Goal: Leave review/rating: Share an evaluation or opinion about a product, service, or content

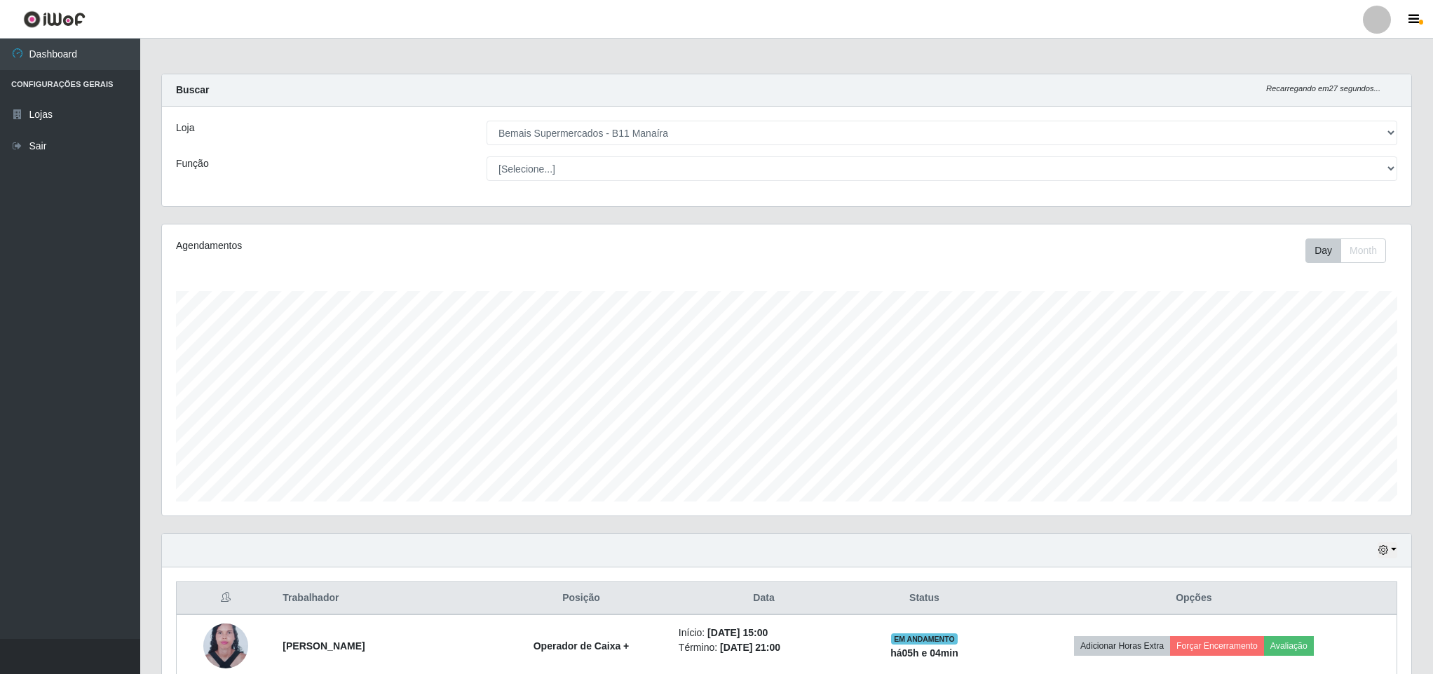
select select "409"
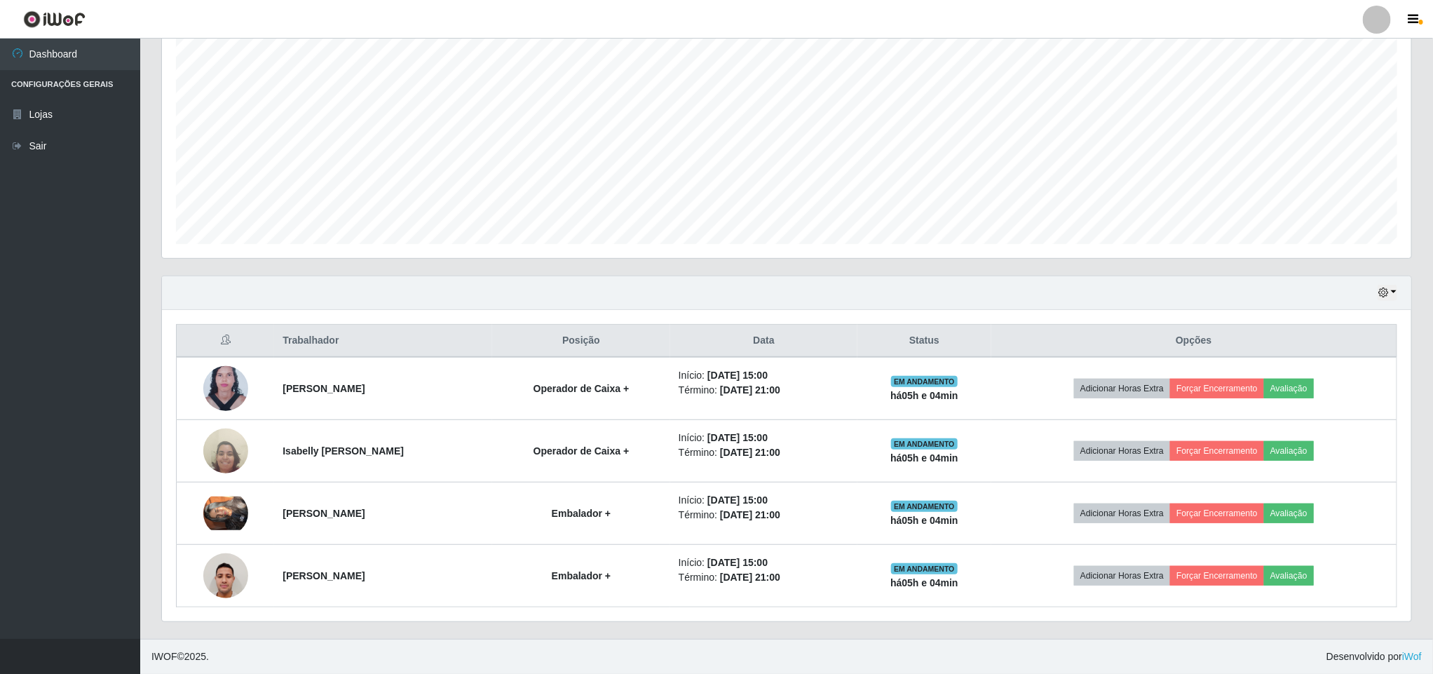
scroll to position [292, 1248]
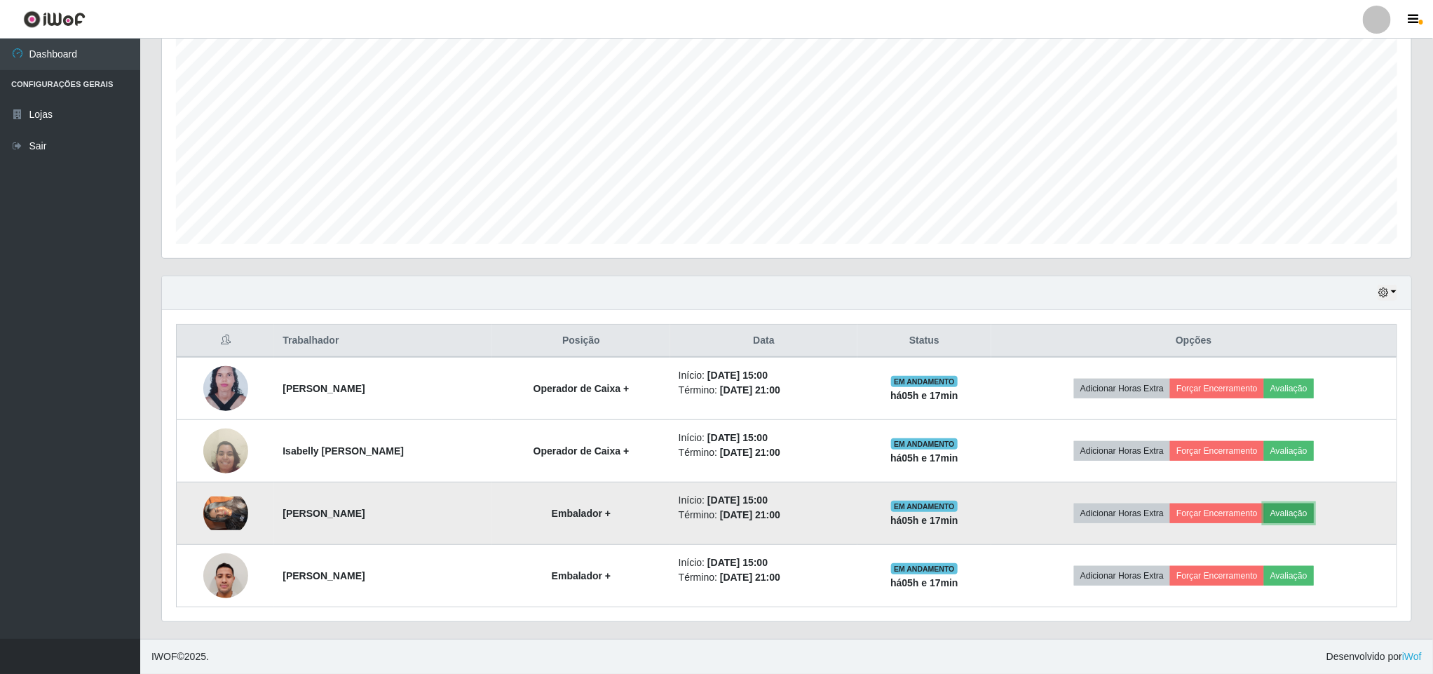
click at [1301, 513] on button "Avaliação" at bounding box center [1289, 513] width 50 height 20
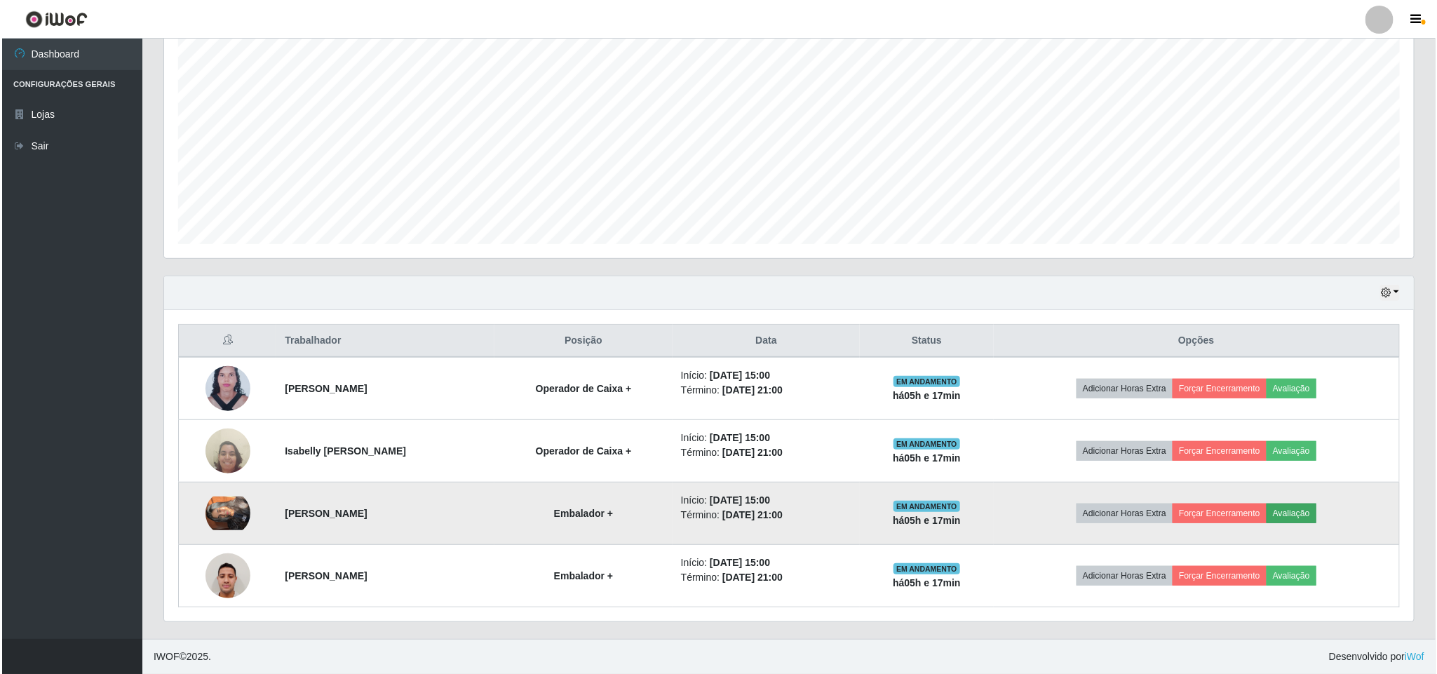
scroll to position [292, 1237]
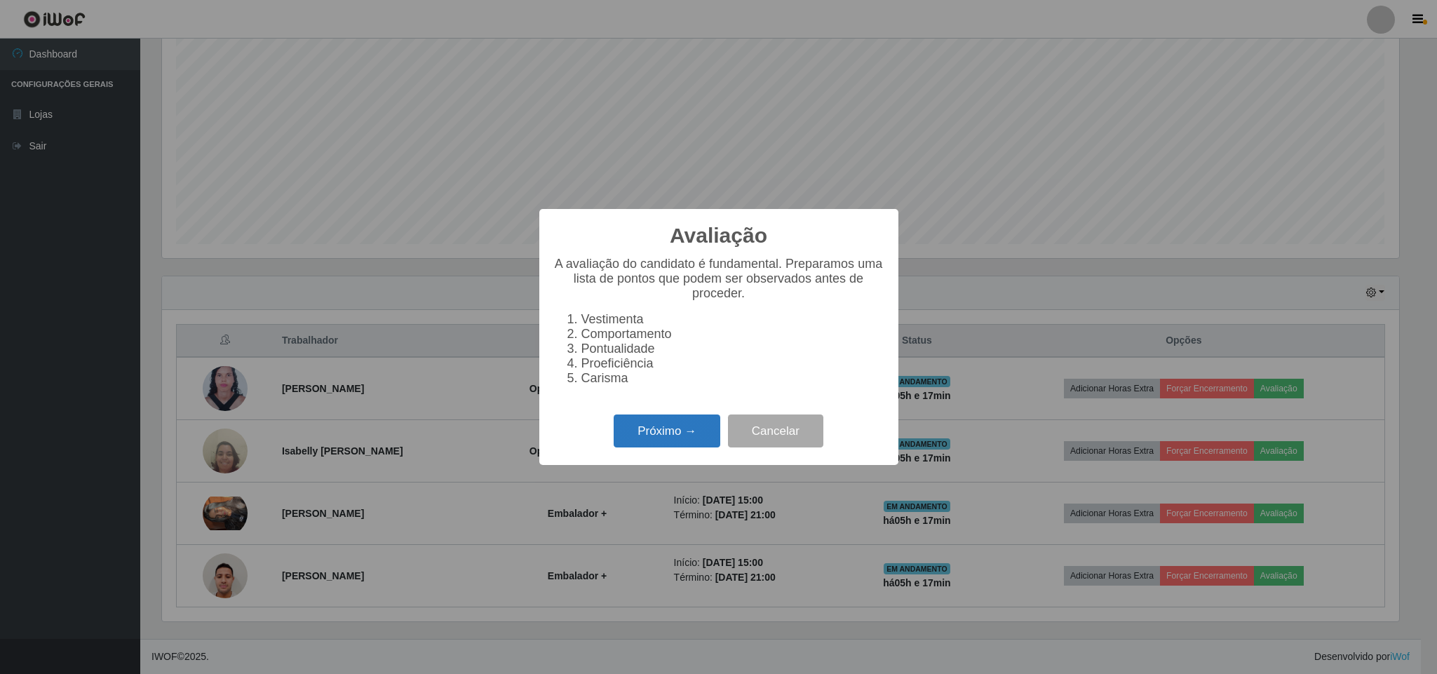
click at [667, 444] on button "Próximo →" at bounding box center [667, 430] width 107 height 33
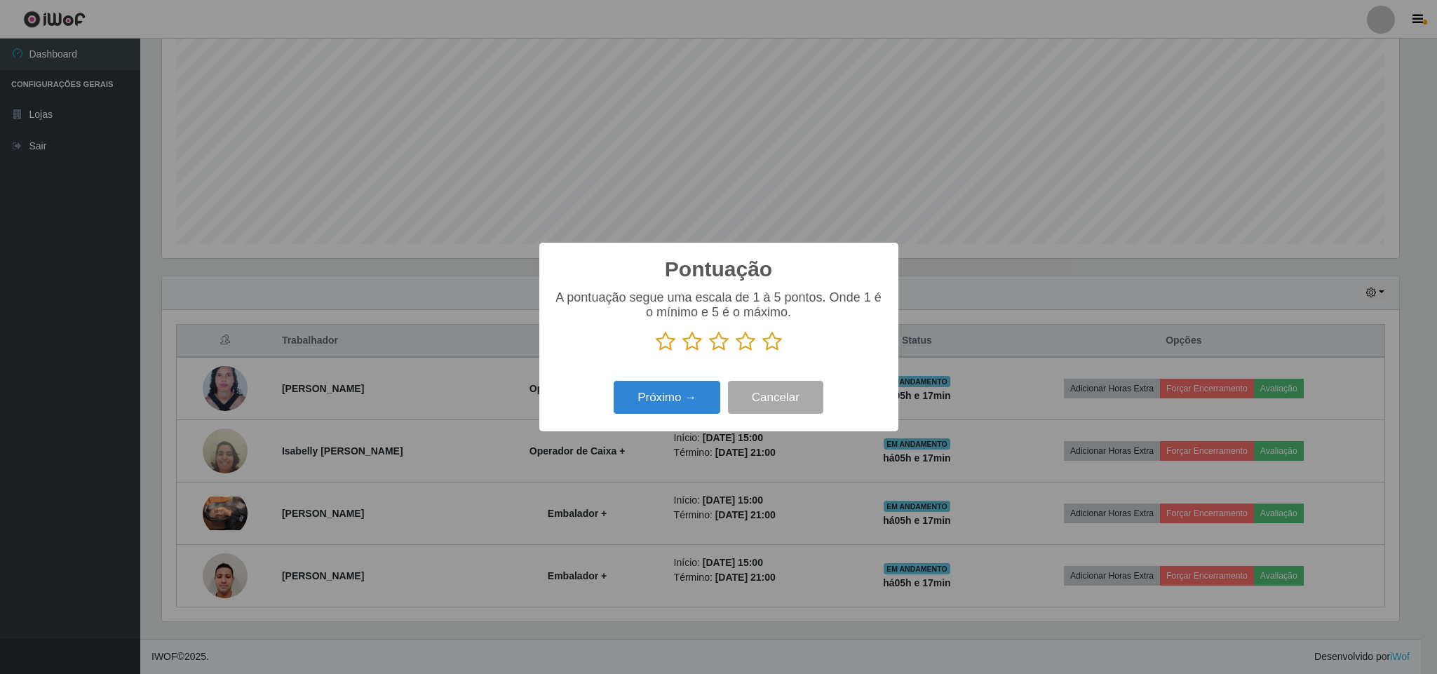
scroll to position [700853, 699909]
click at [771, 346] on icon at bounding box center [772, 341] width 20 height 21
click at [762, 352] on input "radio" at bounding box center [762, 352] width 0 height 0
click at [669, 398] on button "Próximo →" at bounding box center [667, 397] width 107 height 33
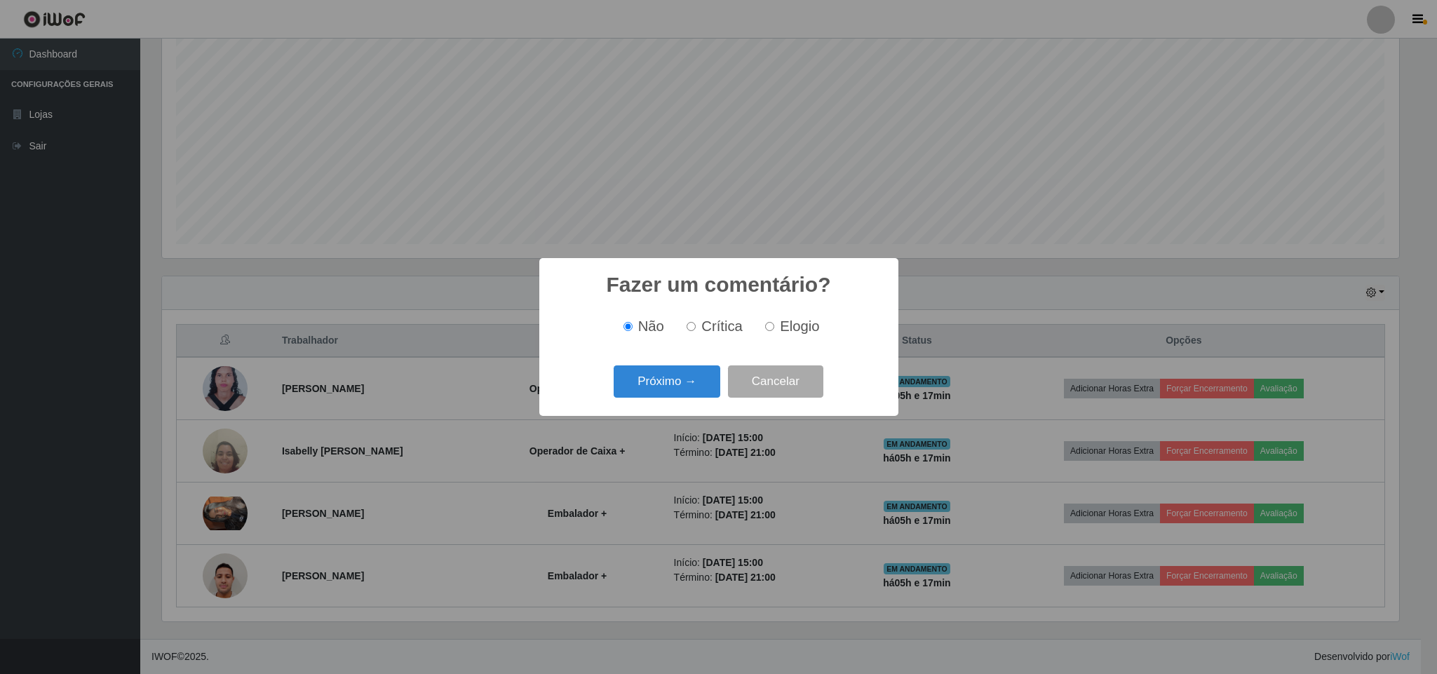
click at [782, 330] on span "Elogio" at bounding box center [799, 325] width 39 height 15
click at [774, 330] on input "Elogio" at bounding box center [769, 326] width 9 height 9
radio input "true"
click at [695, 379] on button "Próximo →" at bounding box center [667, 381] width 107 height 33
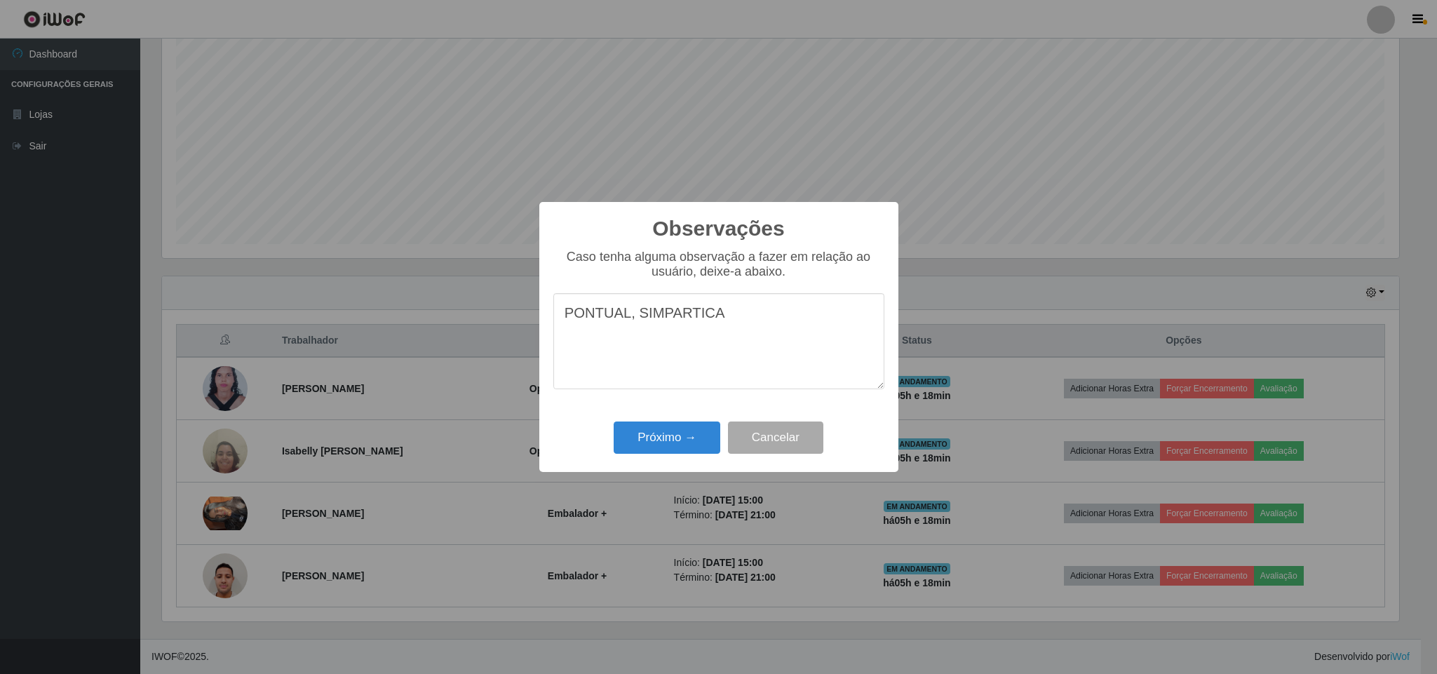
click at [672, 320] on textarea "PONTUAL, SIMPARTICA" at bounding box center [718, 341] width 331 height 96
click at [682, 313] on textarea "PONTUAL, SIMPÁRTICA" at bounding box center [718, 341] width 331 height 96
click at [711, 316] on textarea "PONTUAL, SIMPÁTICA" at bounding box center [718, 341] width 331 height 96
type textarea "PONTUAL, SIMPÁTICA E PROATIVA ."
click at [644, 438] on button "Próximo →" at bounding box center [667, 437] width 107 height 33
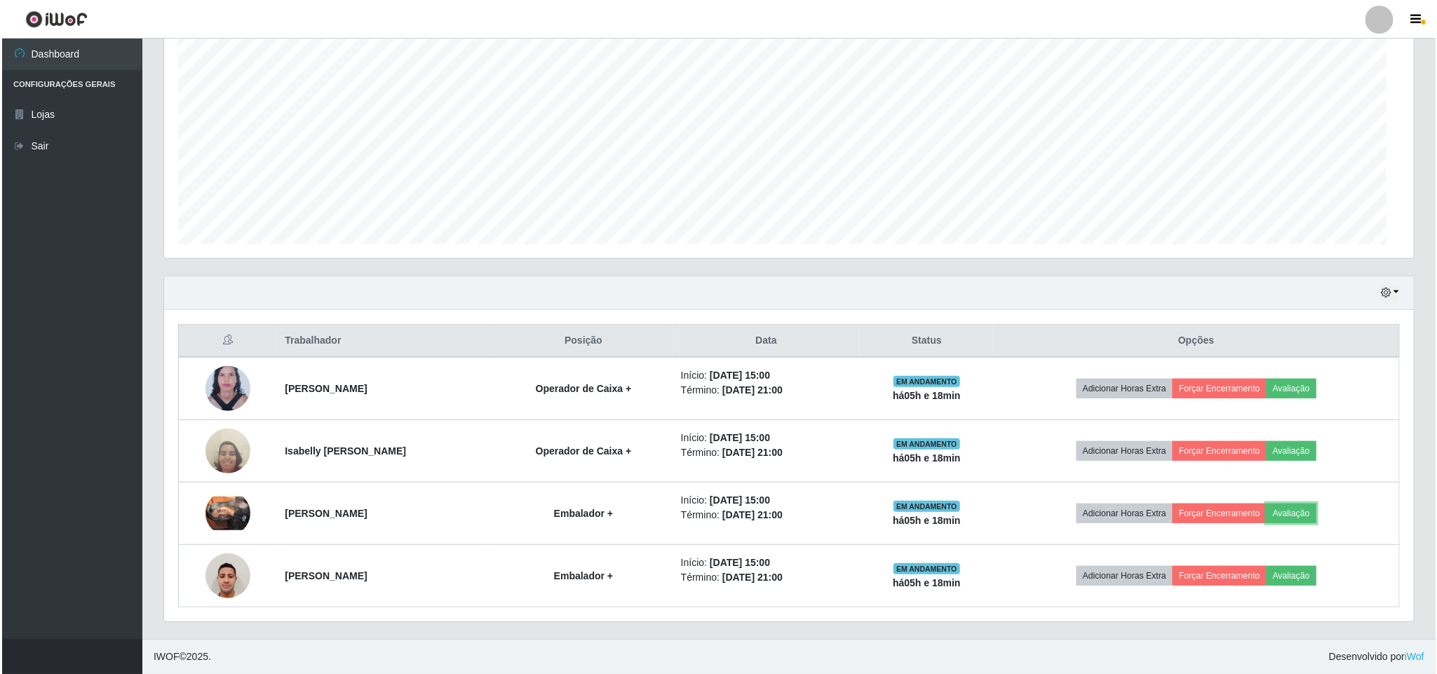
scroll to position [292, 1248]
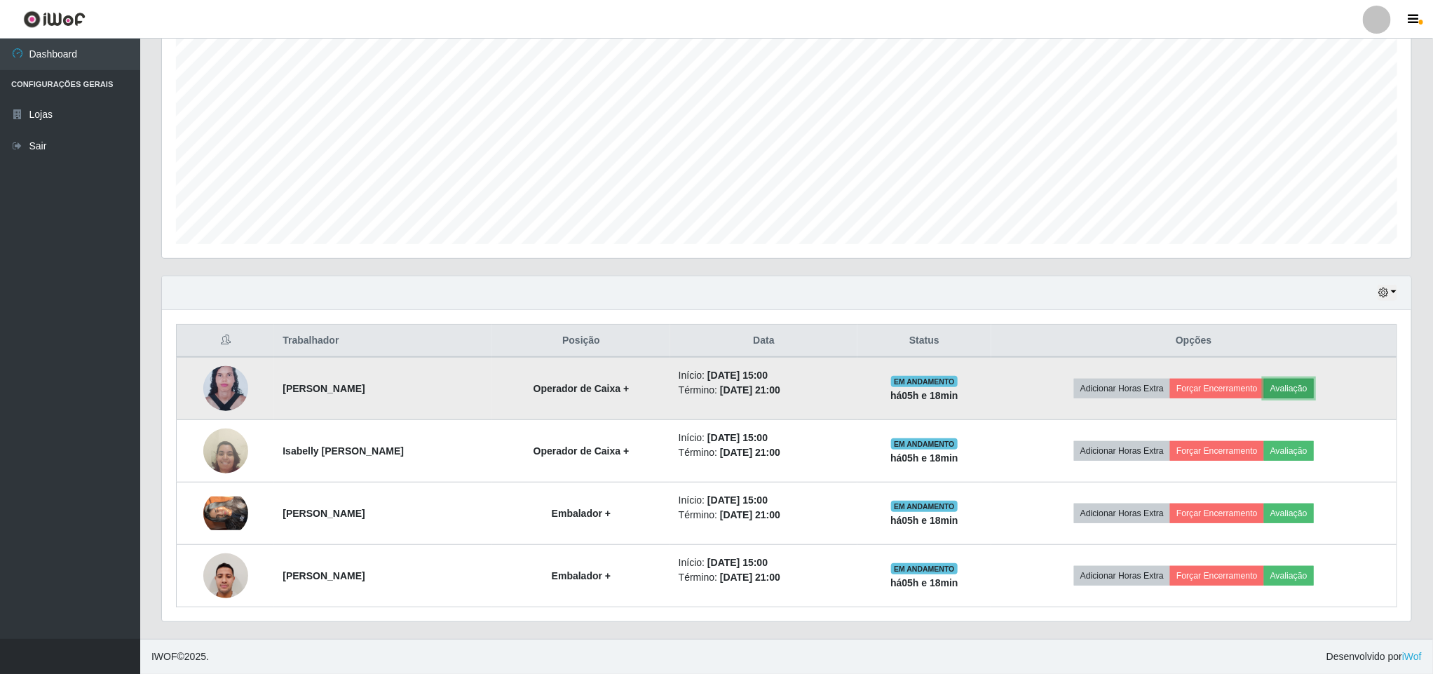
click at [1304, 381] on button "Avaliação" at bounding box center [1289, 389] width 50 height 20
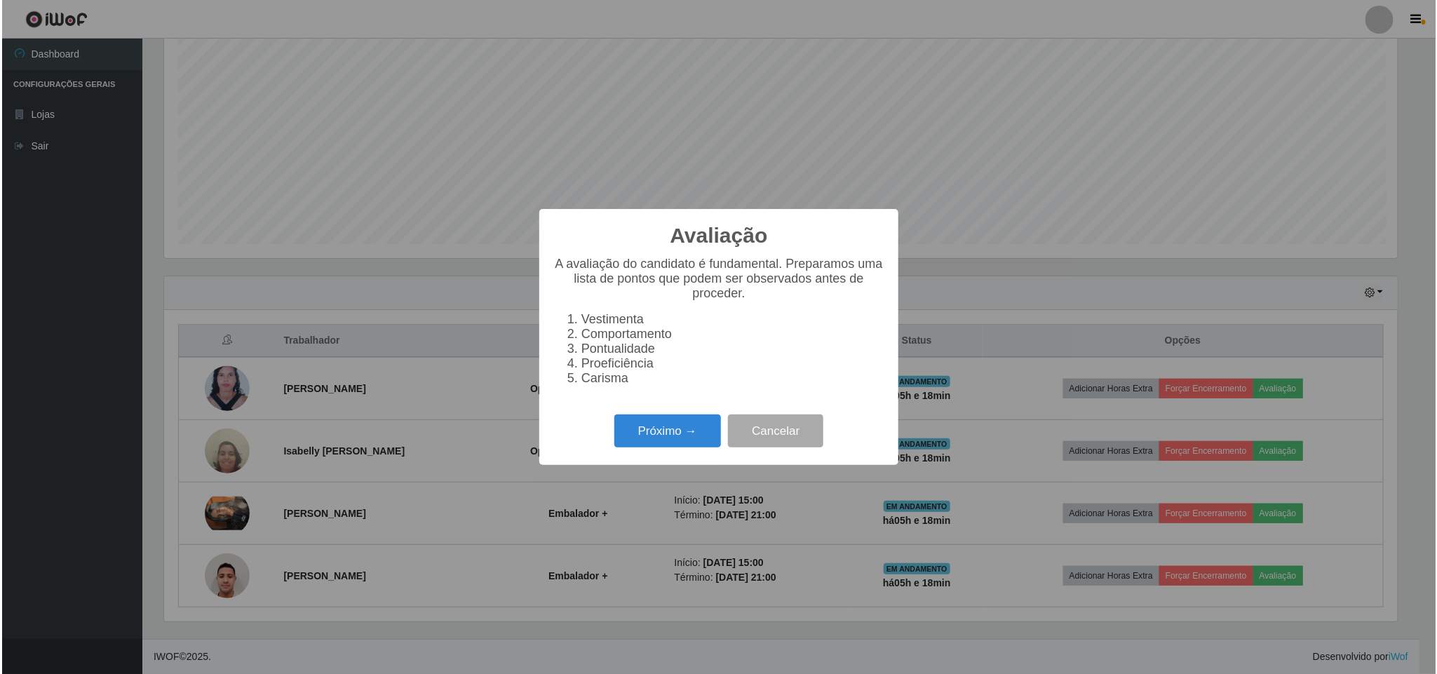
scroll to position [292, 1237]
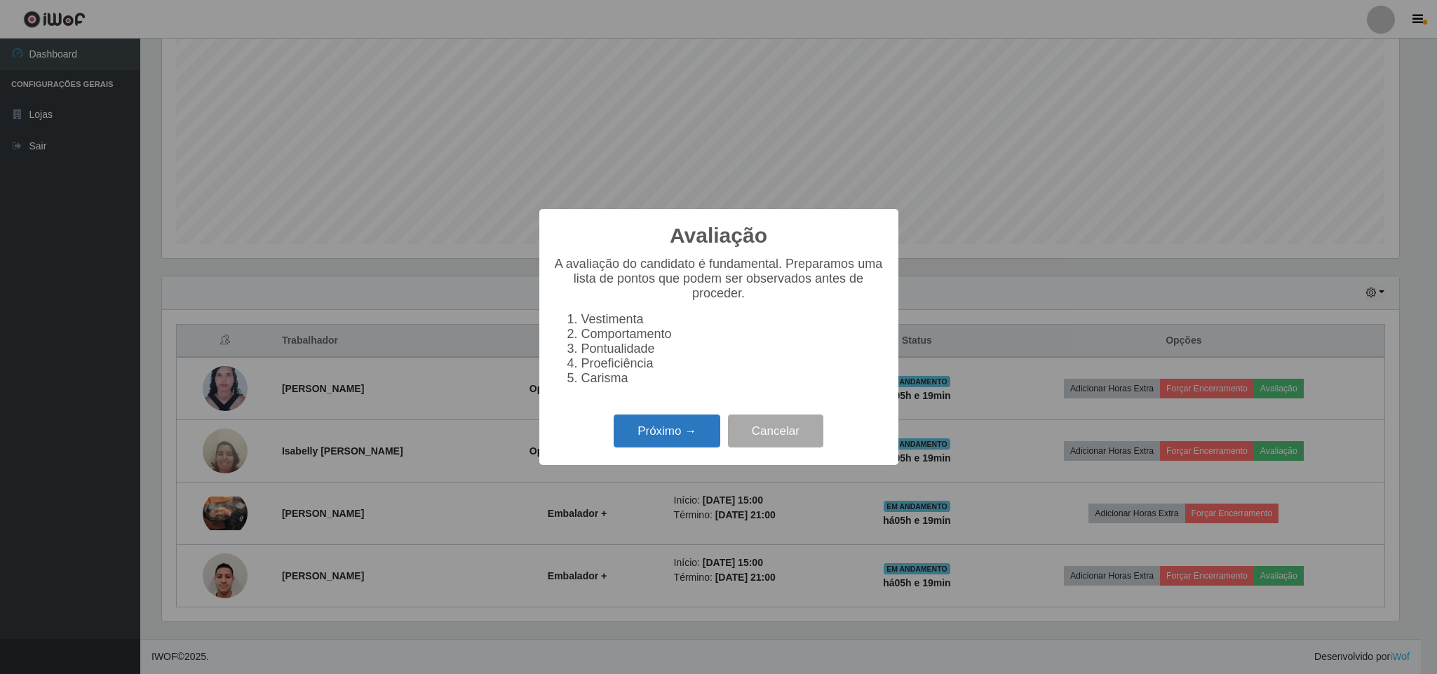
click at [677, 440] on button "Próximo →" at bounding box center [667, 430] width 107 height 33
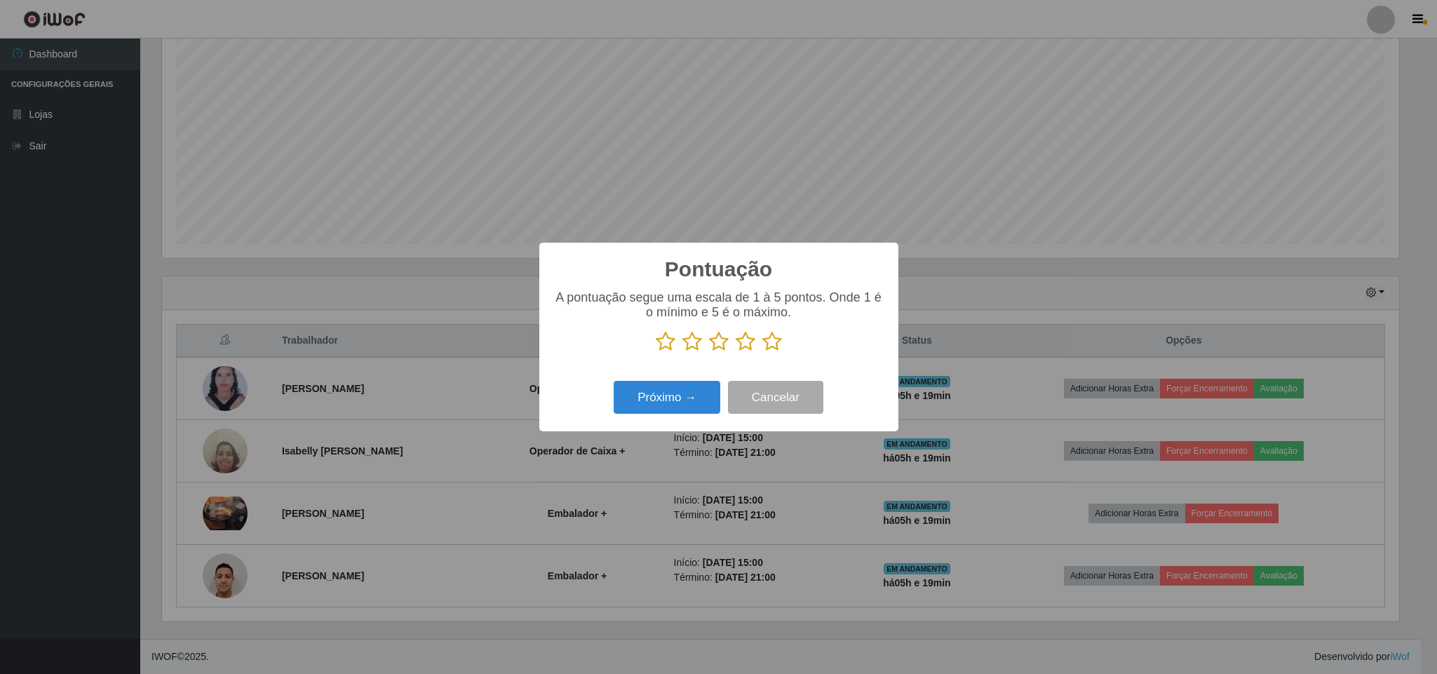
click at [766, 343] on icon at bounding box center [772, 341] width 20 height 21
click at [762, 352] on input "radio" at bounding box center [762, 352] width 0 height 0
click at [655, 398] on button "Próximo →" at bounding box center [667, 397] width 107 height 33
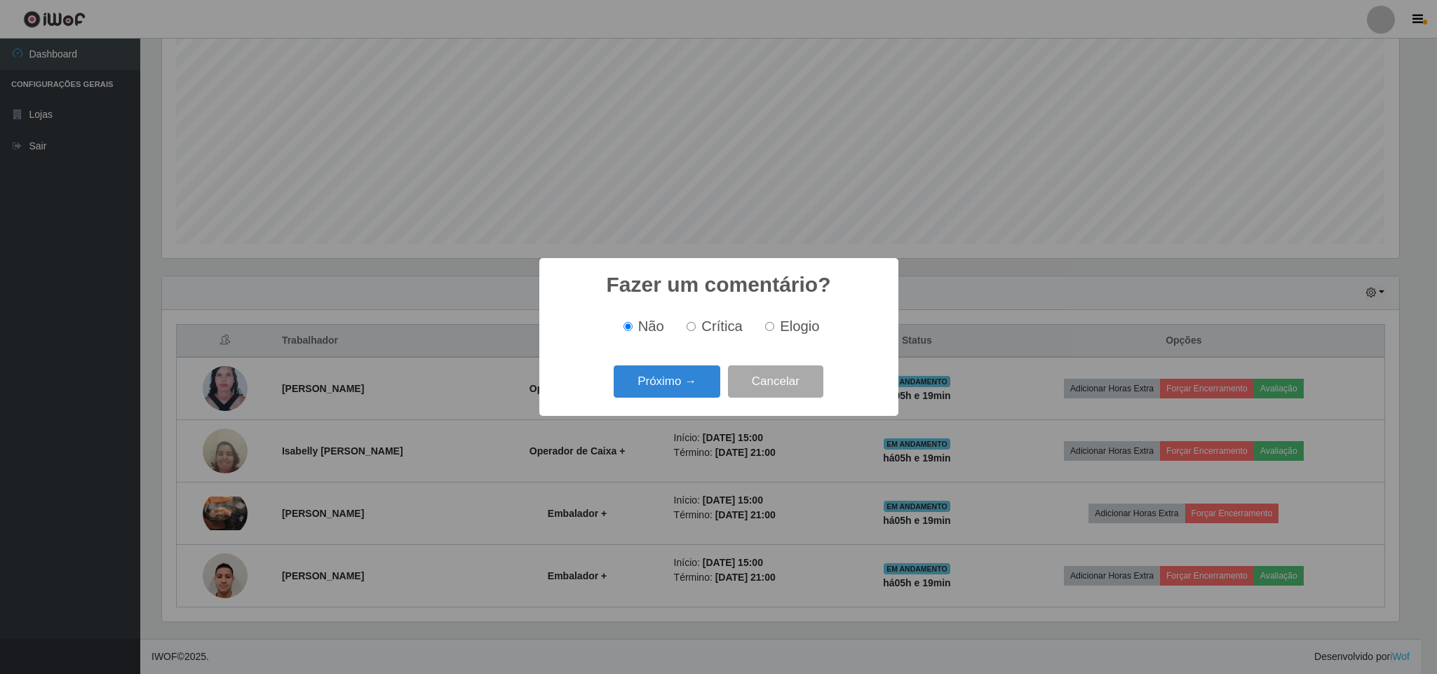
drag, startPoint x: 768, startPoint y: 328, endPoint x: 751, endPoint y: 353, distance: 30.3
click at [770, 330] on input "Elogio" at bounding box center [769, 326] width 9 height 9
radio input "true"
click at [665, 384] on button "Próximo →" at bounding box center [667, 381] width 107 height 33
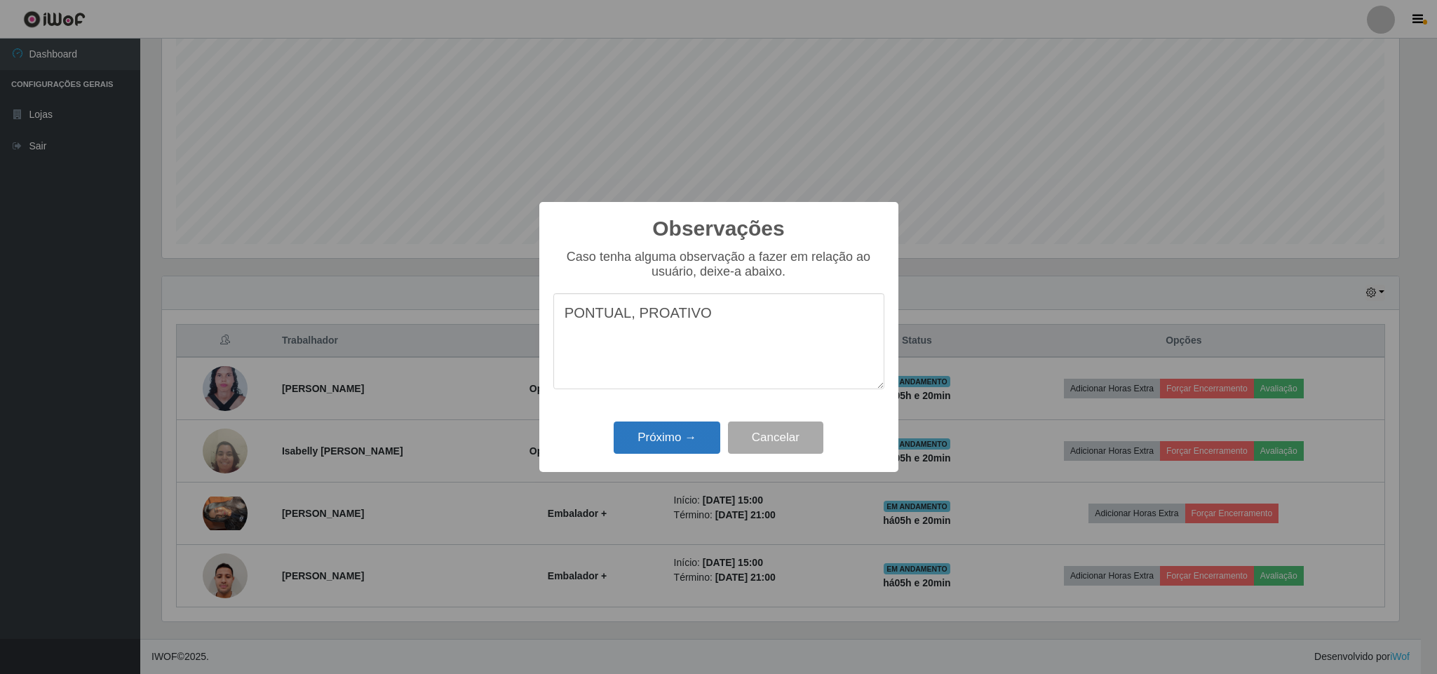
type textarea "PONTUAL, PROATIVO"
click at [679, 444] on button "Próximo →" at bounding box center [667, 437] width 107 height 33
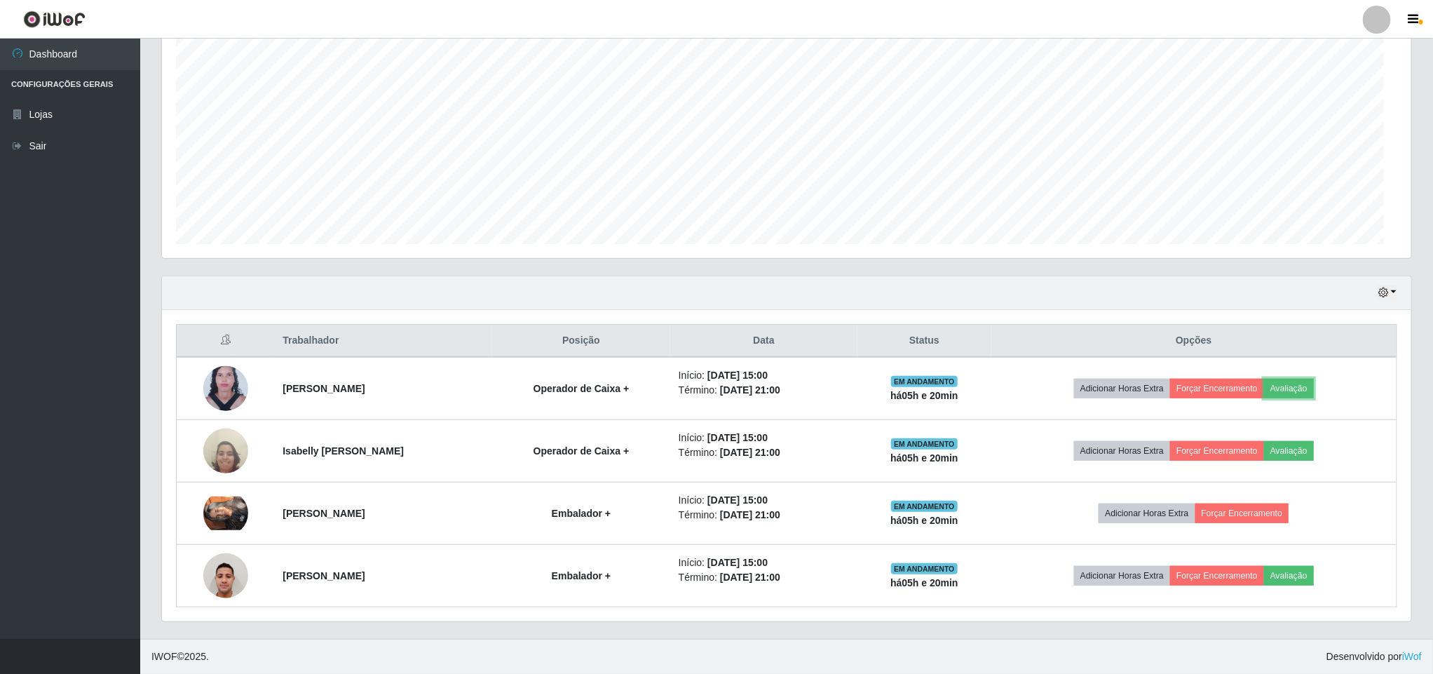
scroll to position [292, 1248]
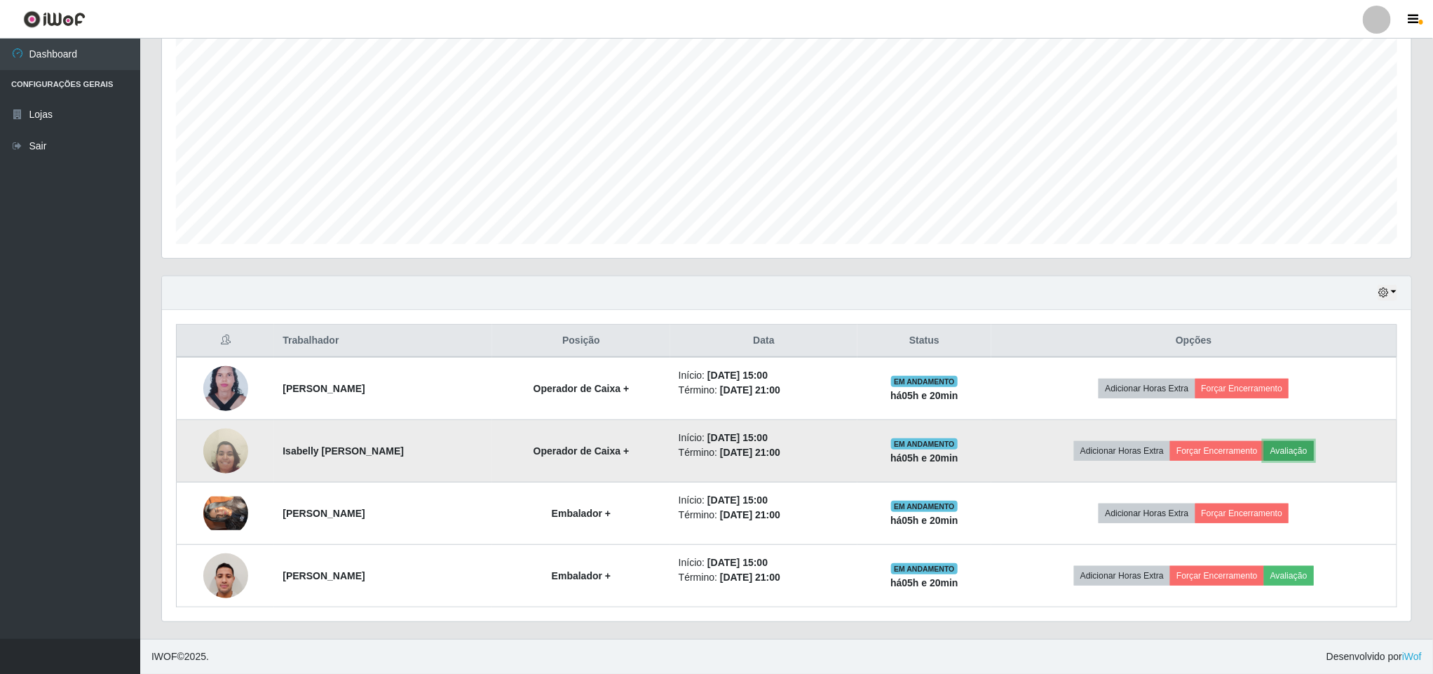
click at [1313, 452] on button "Avaliação" at bounding box center [1289, 451] width 50 height 20
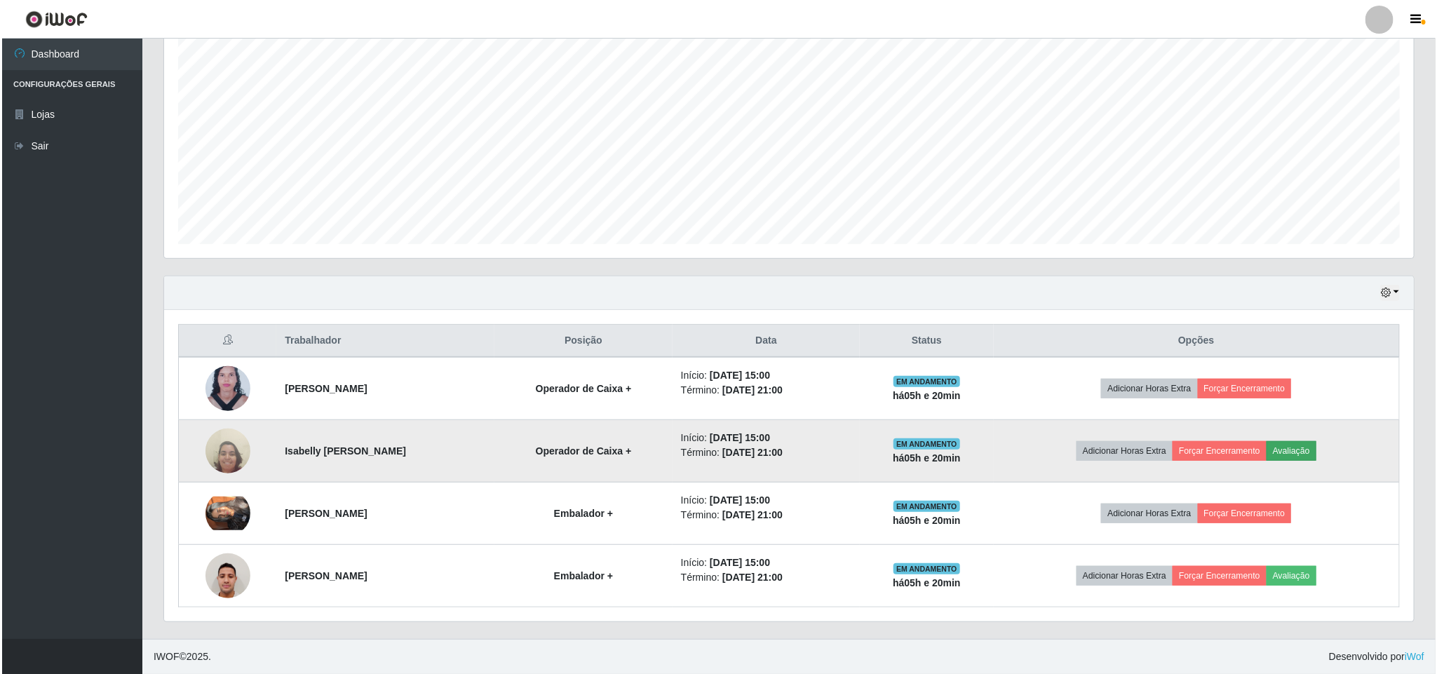
scroll to position [292, 1237]
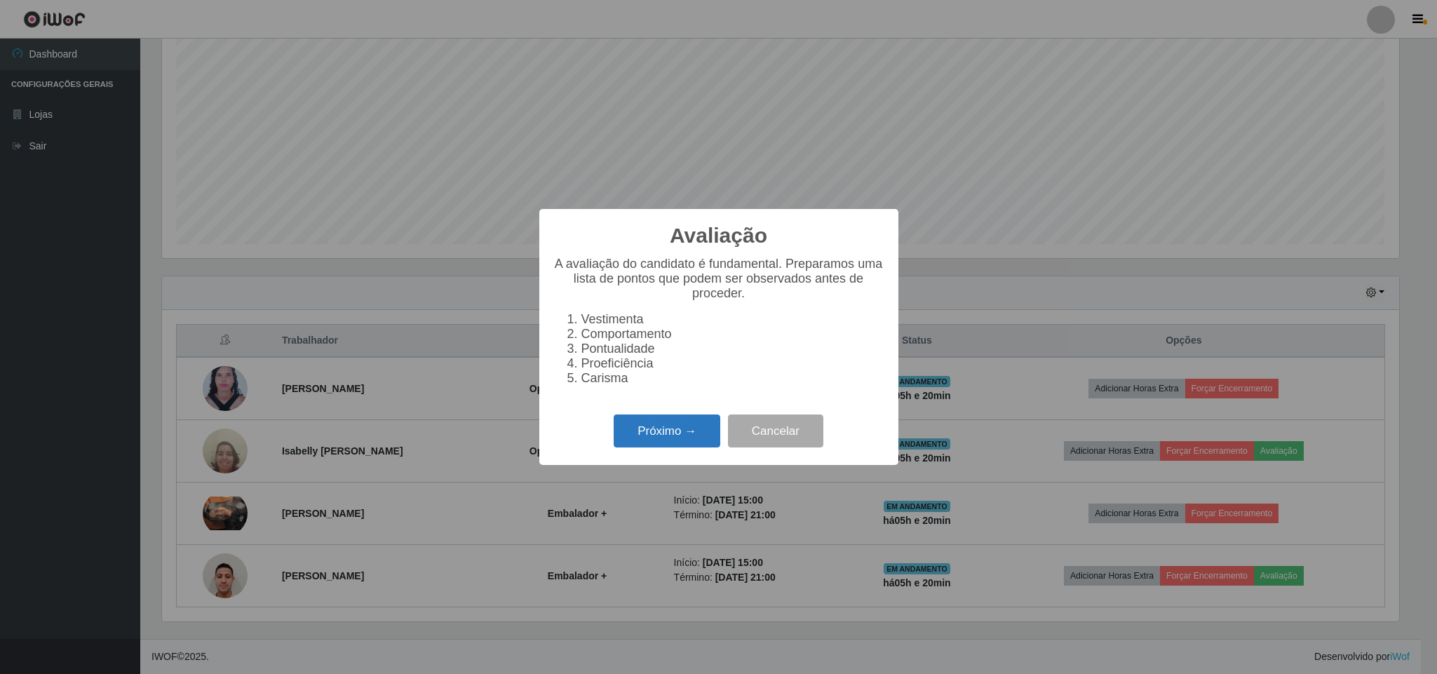
click at [663, 442] on button "Próximo →" at bounding box center [667, 430] width 107 height 33
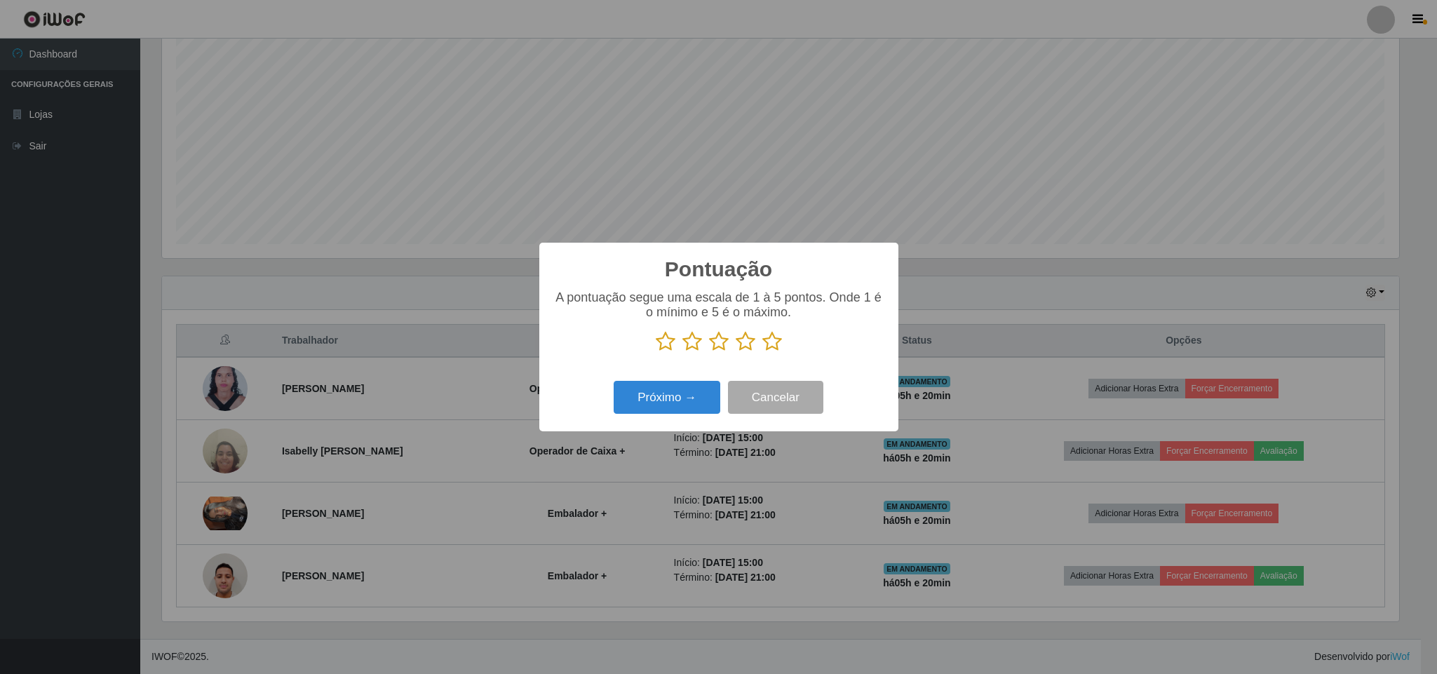
click at [782, 345] on p at bounding box center [718, 341] width 331 height 21
click at [771, 348] on icon at bounding box center [772, 341] width 20 height 21
click at [762, 352] on input "radio" at bounding box center [762, 352] width 0 height 0
click at [691, 400] on button "Próximo →" at bounding box center [667, 397] width 107 height 33
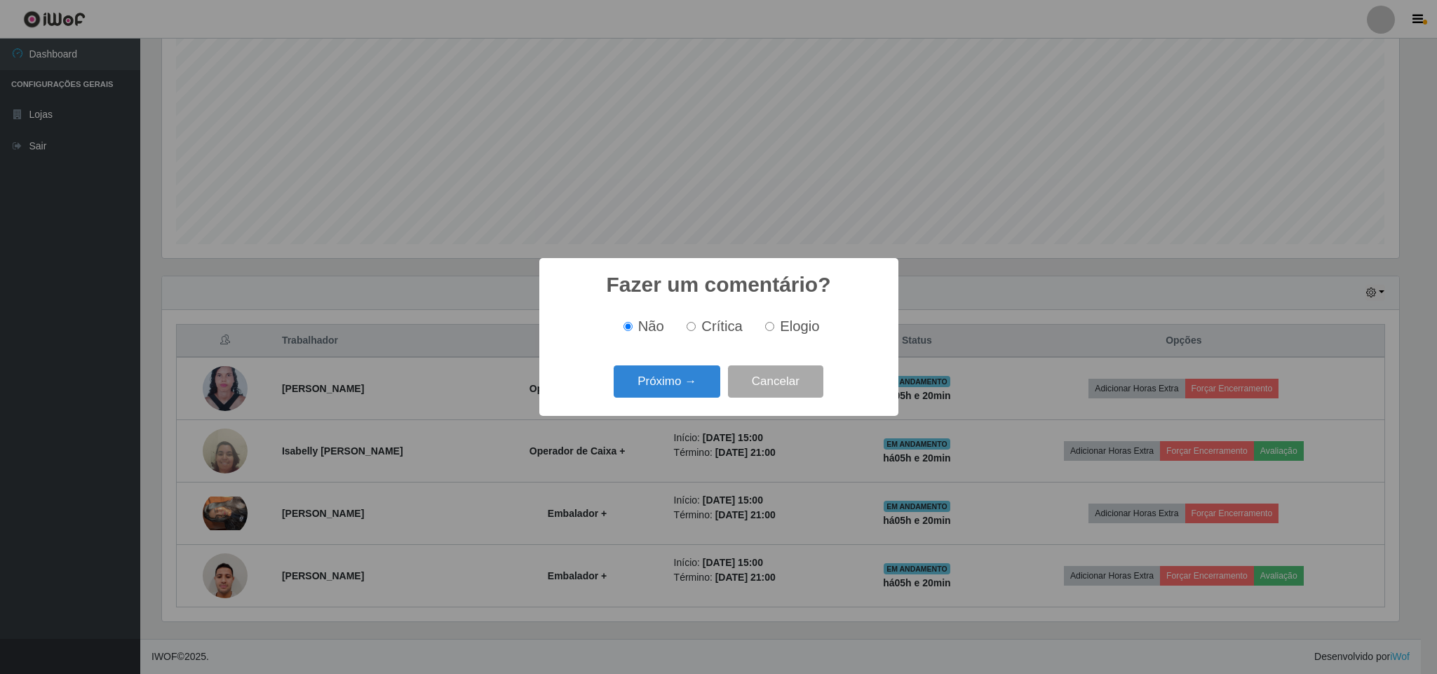
click at [785, 324] on span "Elogio" at bounding box center [799, 325] width 39 height 15
click at [774, 324] on input "Elogio" at bounding box center [769, 326] width 9 height 9
radio input "true"
click at [663, 379] on button "Próximo →" at bounding box center [667, 381] width 107 height 33
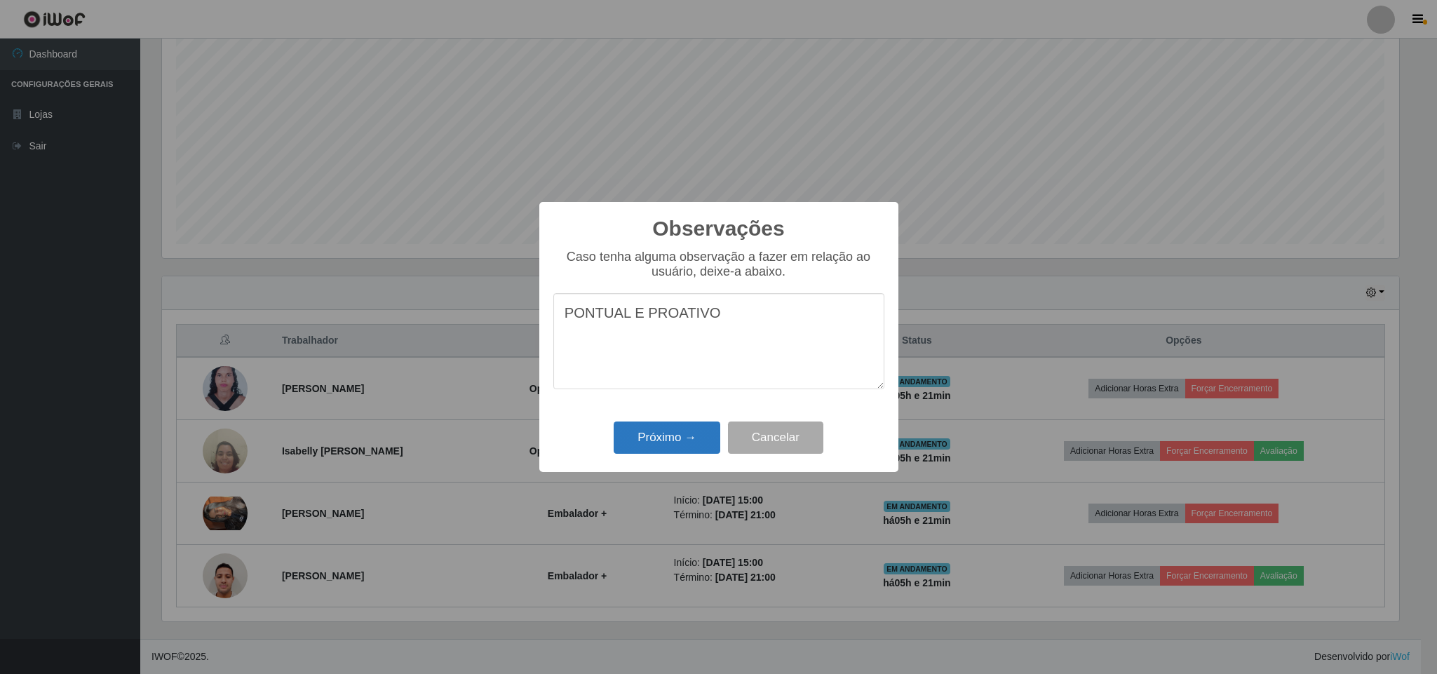
type textarea "PONTUAL E PROATIVO"
click at [682, 440] on button "Próximo →" at bounding box center [667, 437] width 107 height 33
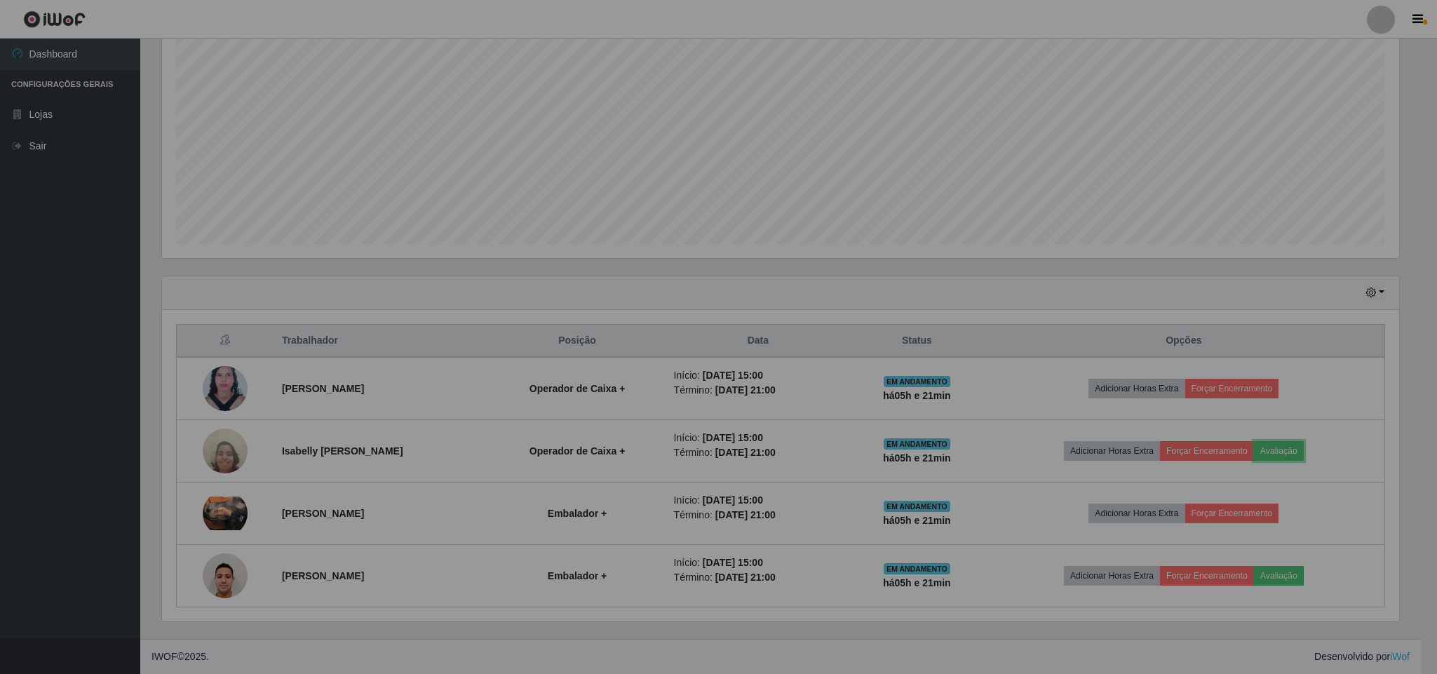
scroll to position [292, 1248]
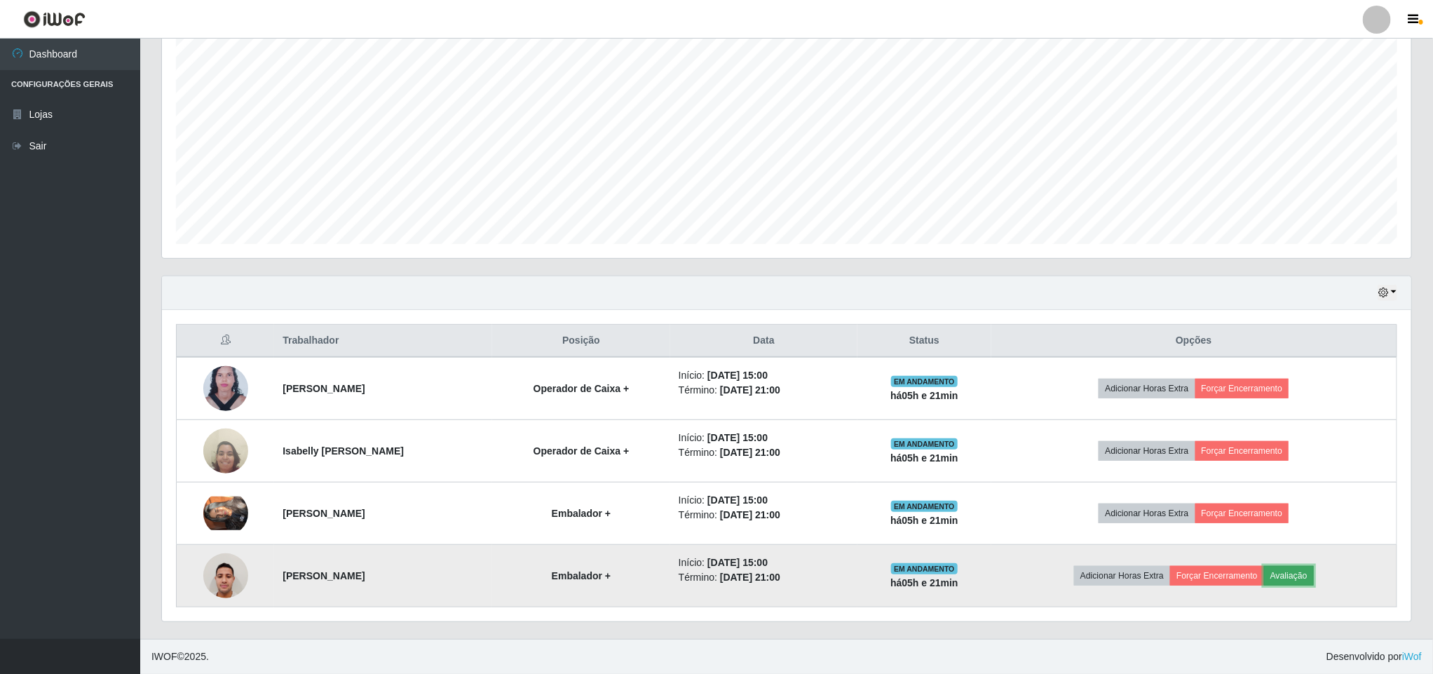
click at [1314, 578] on button "Avaliação" at bounding box center [1289, 576] width 50 height 20
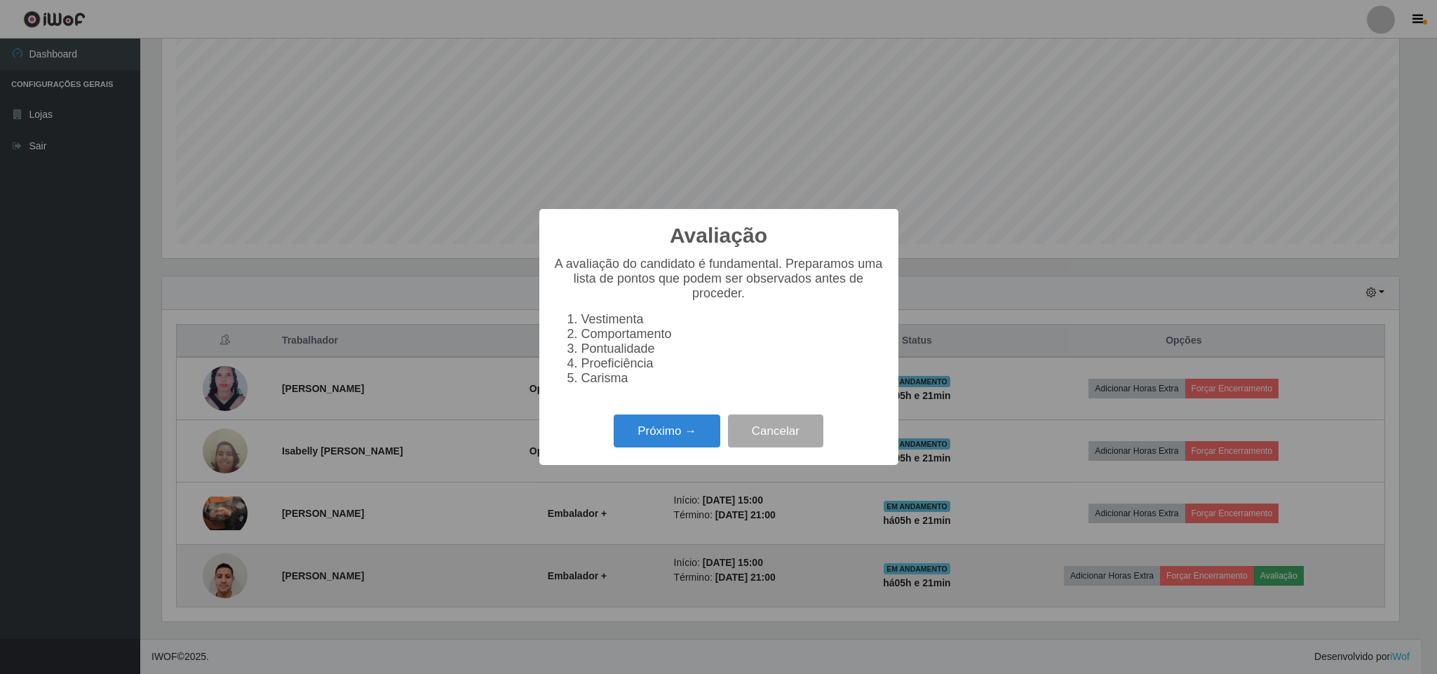
scroll to position [292, 1237]
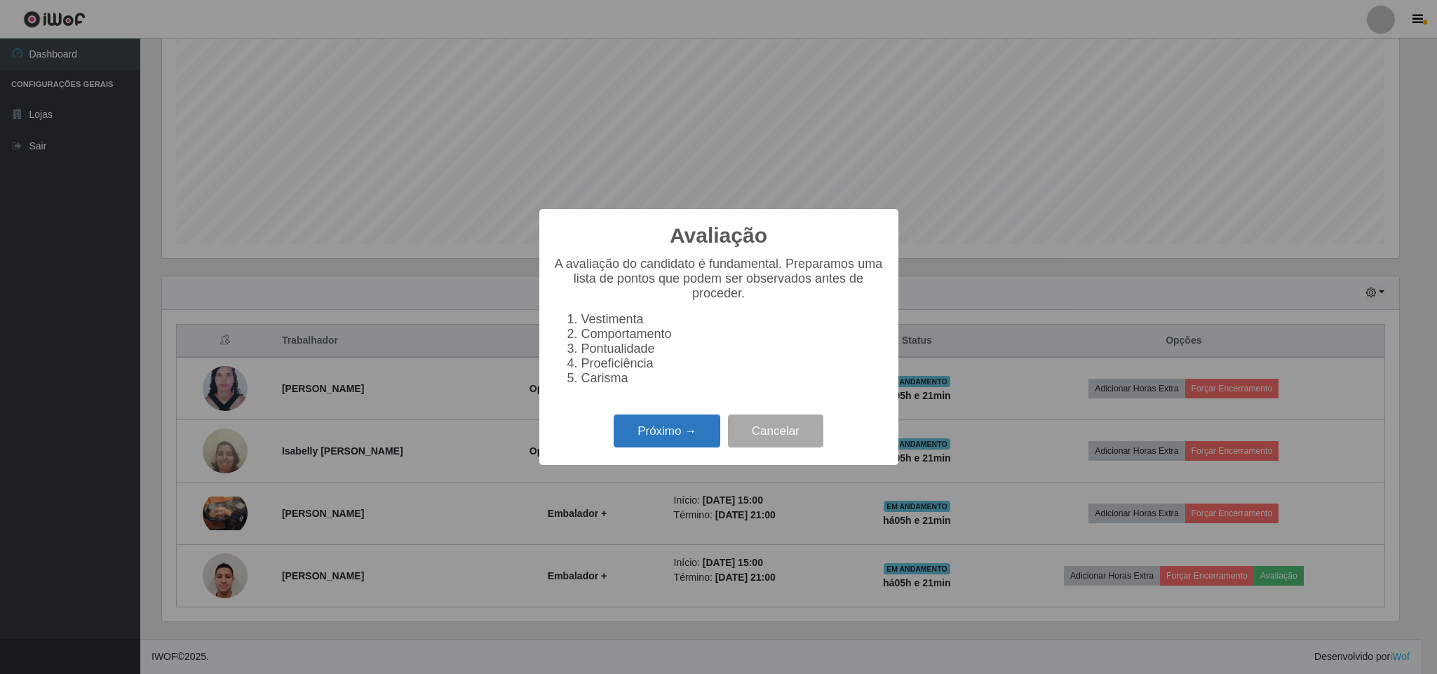
click at [684, 438] on button "Próximo →" at bounding box center [667, 430] width 107 height 33
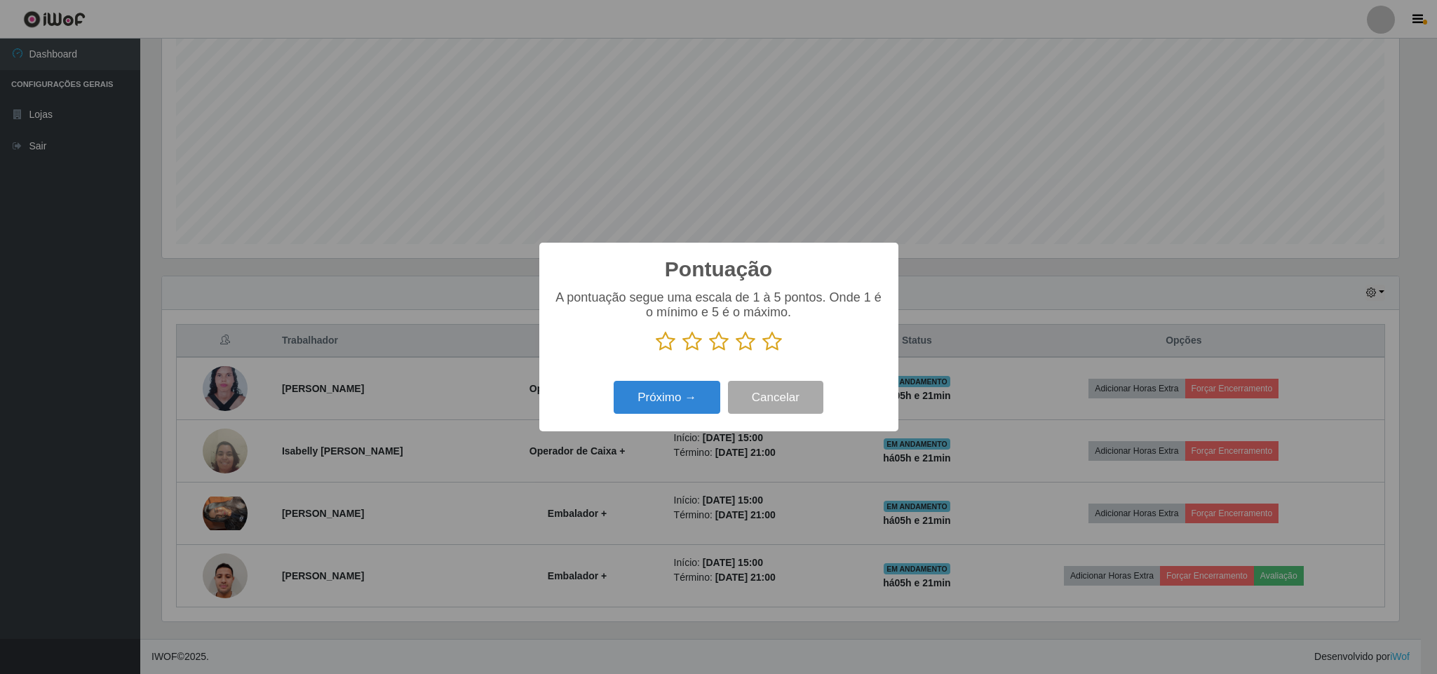
scroll to position [700853, 699909]
click at [772, 341] on icon at bounding box center [772, 341] width 20 height 21
click at [762, 352] on input "radio" at bounding box center [762, 352] width 0 height 0
click at [660, 396] on button "Próximo →" at bounding box center [667, 397] width 107 height 33
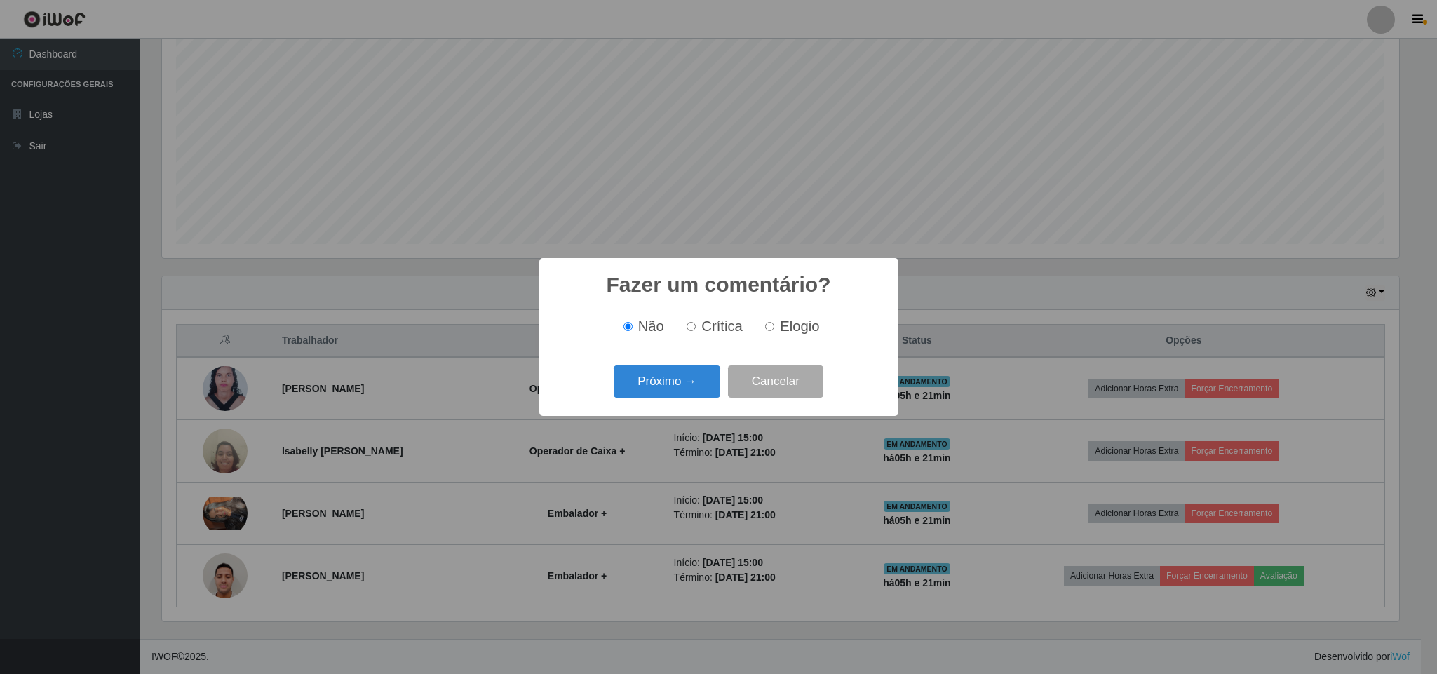
click at [801, 324] on span "Elogio" at bounding box center [799, 325] width 39 height 15
click at [774, 324] on input "Elogio" at bounding box center [769, 326] width 9 height 9
radio input "true"
click at [675, 379] on button "Próximo →" at bounding box center [667, 381] width 107 height 33
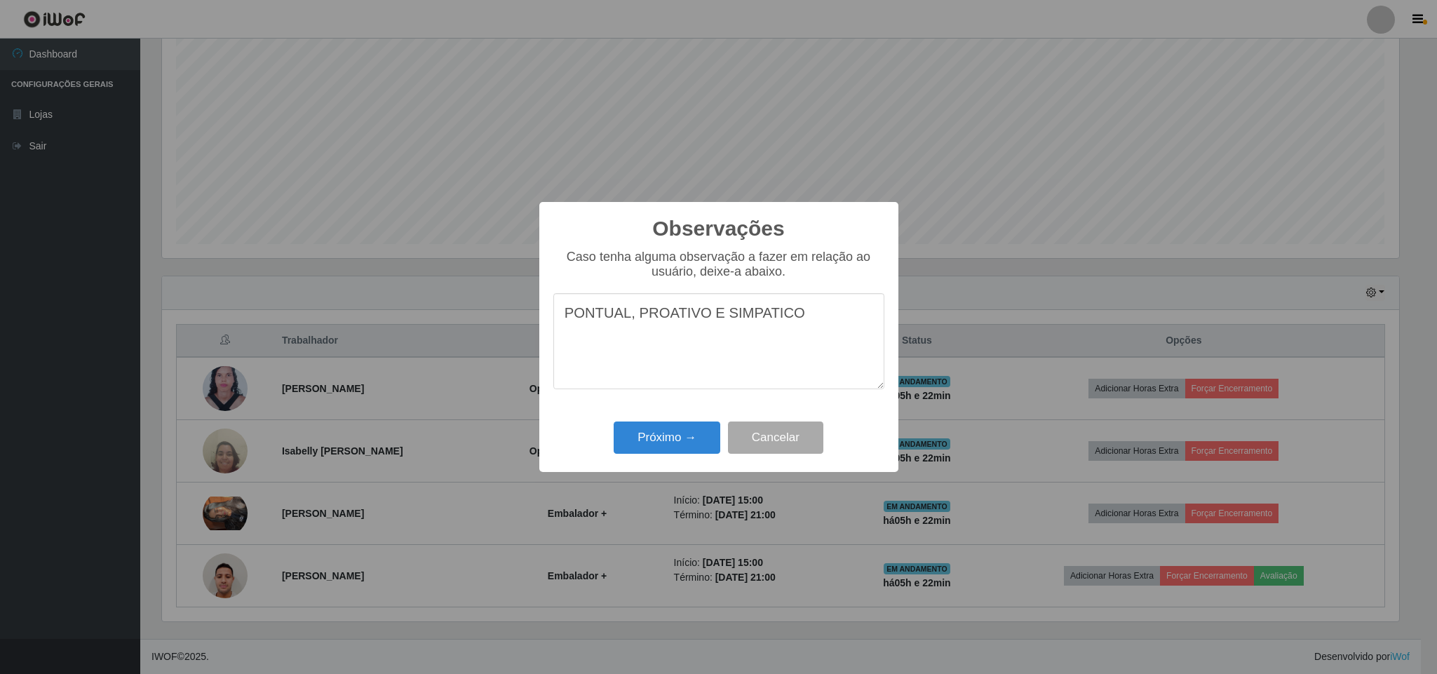
click at [752, 320] on textarea "PONTUAL, PROATIVO E SIMPATICO" at bounding box center [718, 341] width 331 height 96
type textarea "PONTUAL, PROATIVO E SIMPÁTICO"
click at [701, 429] on button "Próximo →" at bounding box center [667, 437] width 107 height 33
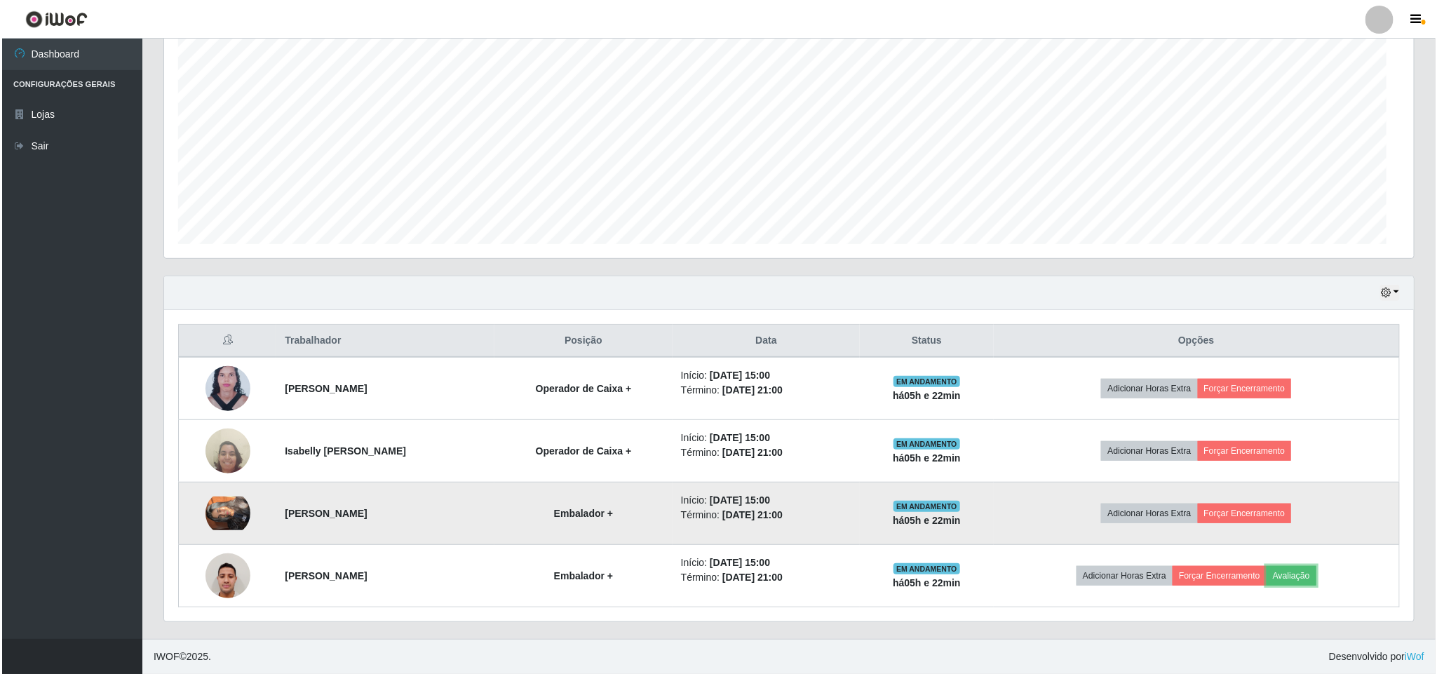
scroll to position [292, 1248]
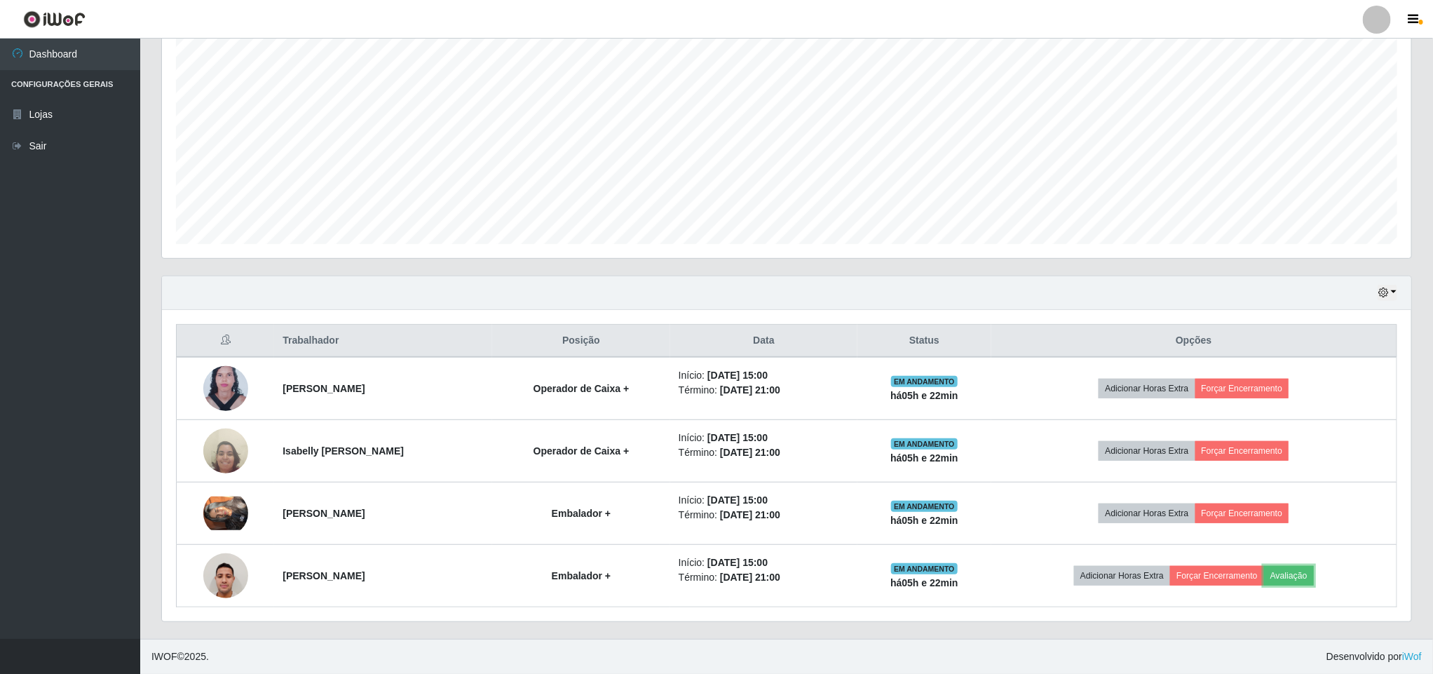
click at [1264, 566] on button "Avaliação" at bounding box center [1289, 576] width 50 height 20
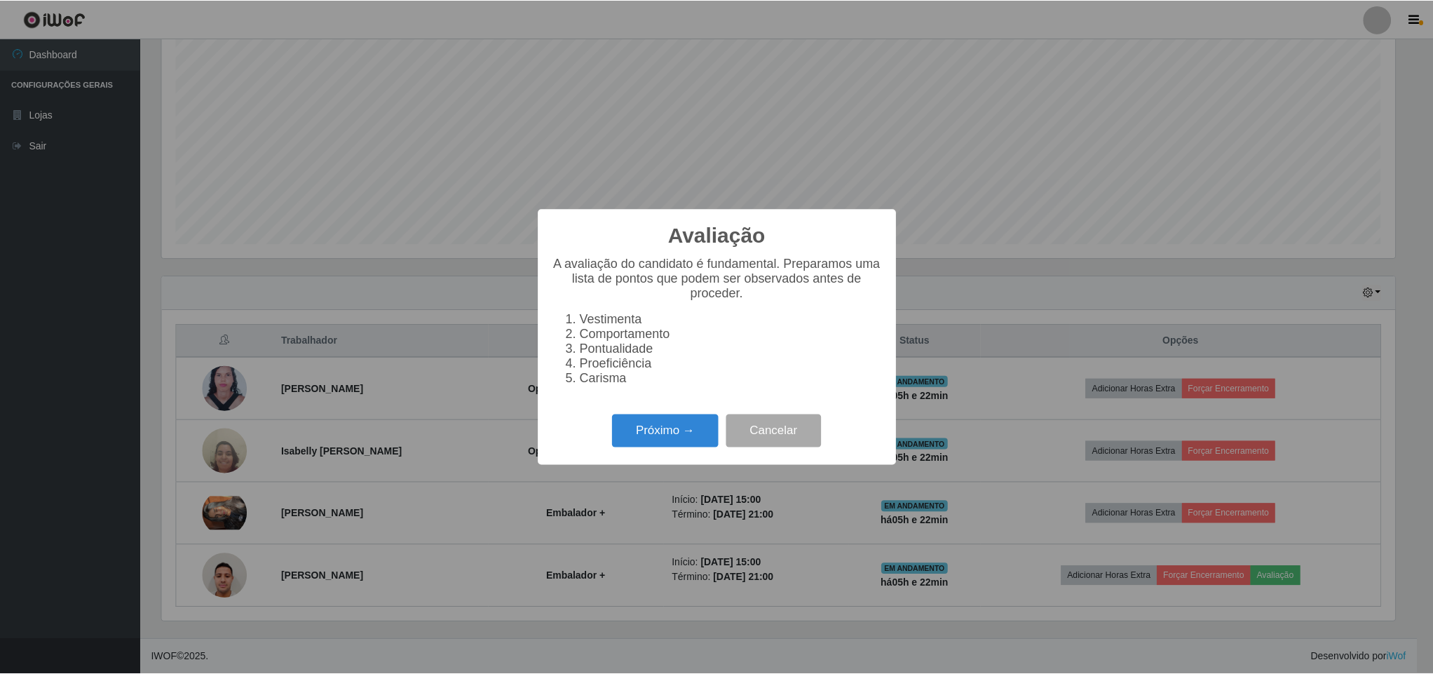
scroll to position [292, 1237]
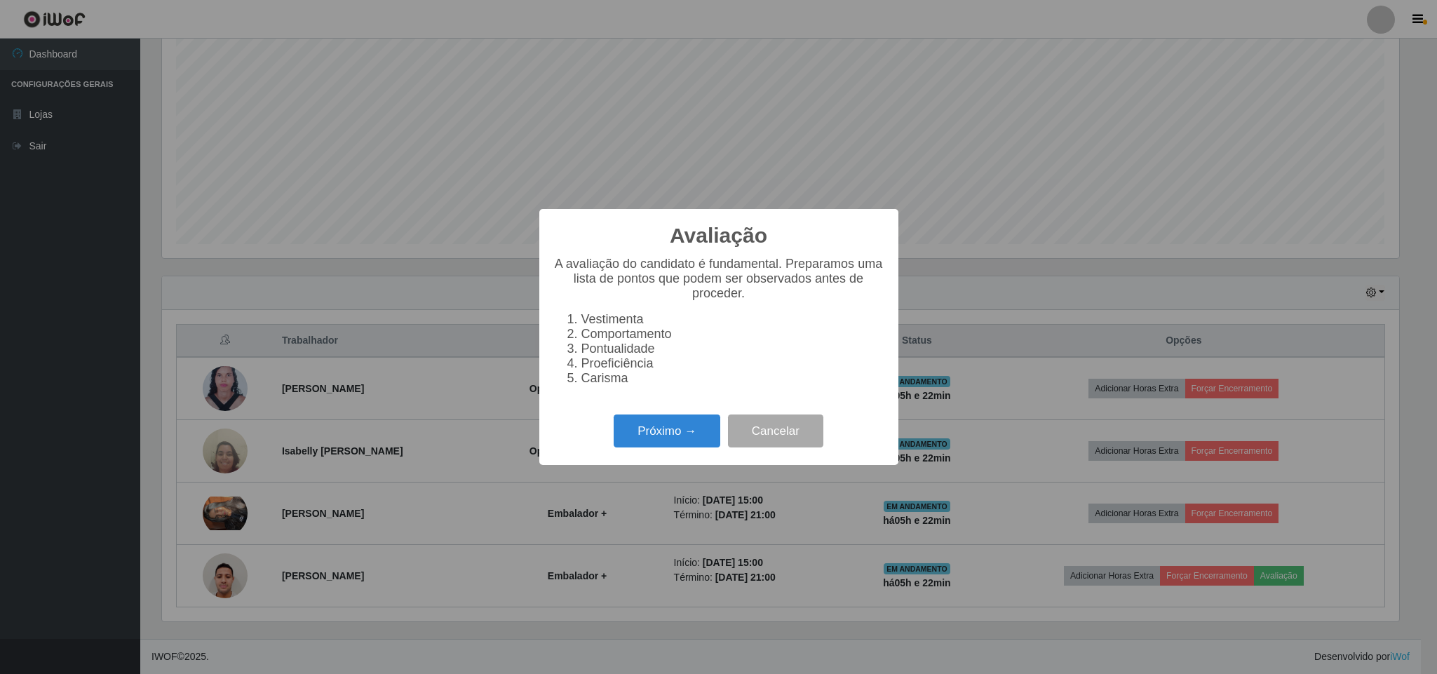
drag, startPoint x: 524, startPoint y: 362, endPoint x: 474, endPoint y: 356, distance: 50.2
click at [513, 353] on div "Avaliação × A avaliação do candidato é fundamental. Preparamos uma lista de pon…" at bounding box center [718, 337] width 1437 height 674
click at [776, 433] on button "Cancelar" at bounding box center [775, 430] width 95 height 33
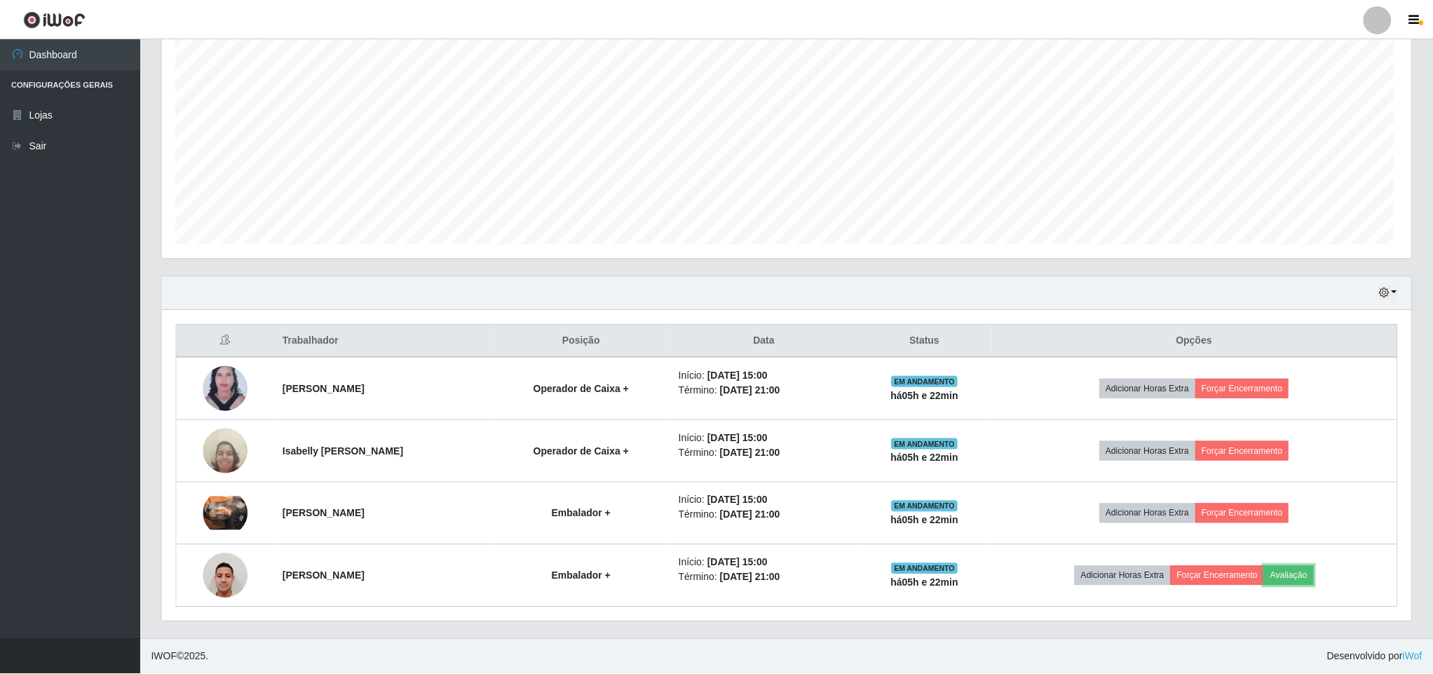
scroll to position [292, 1248]
